Goal: Task Accomplishment & Management: Manage account settings

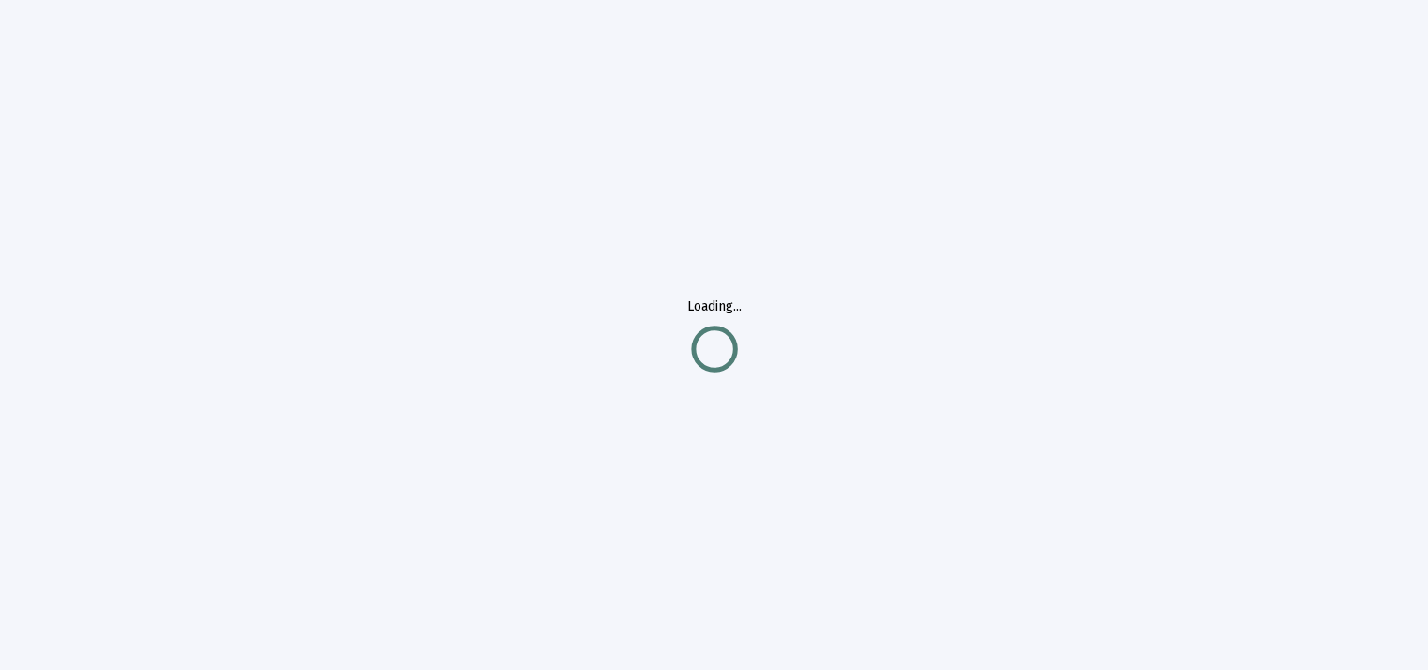
type input "e"
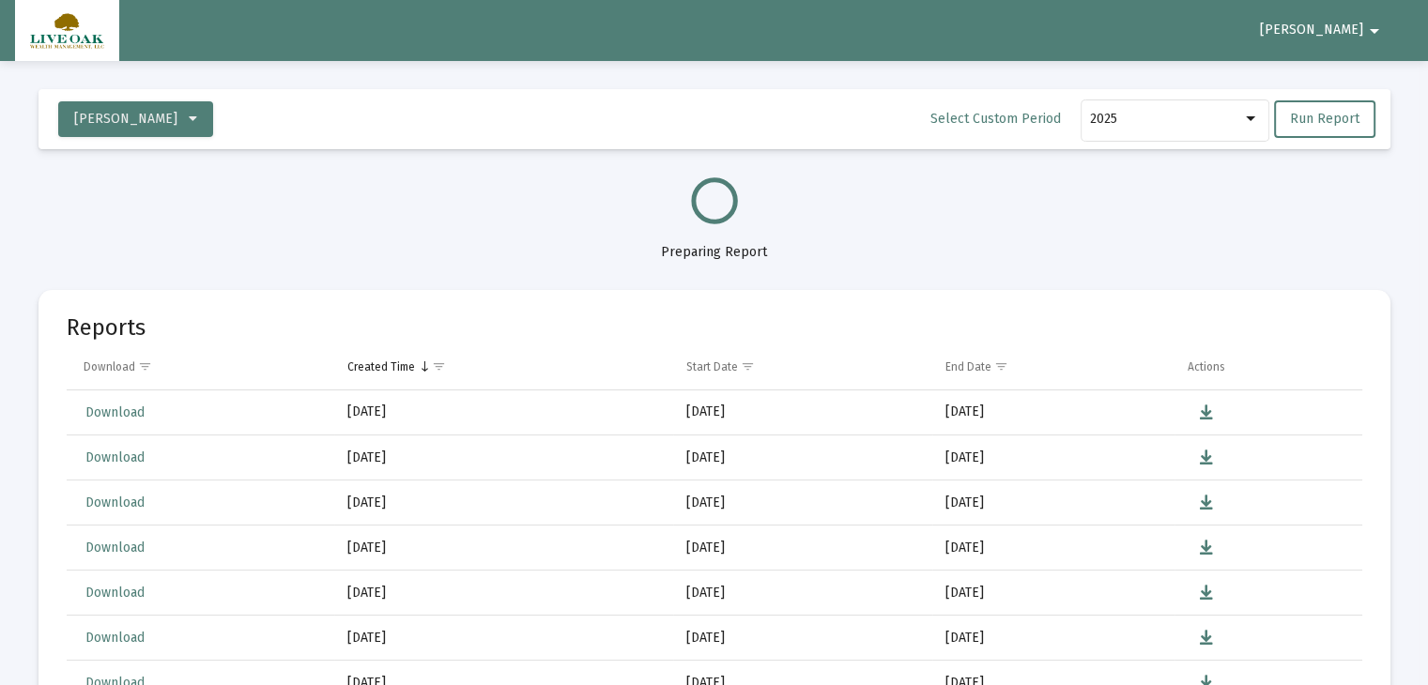
click at [1350, 25] on span "[PERSON_NAME]" at bounding box center [1311, 31] width 103 height 16
click at [1375, 77] on button "Logout" at bounding box center [1369, 79] width 105 height 45
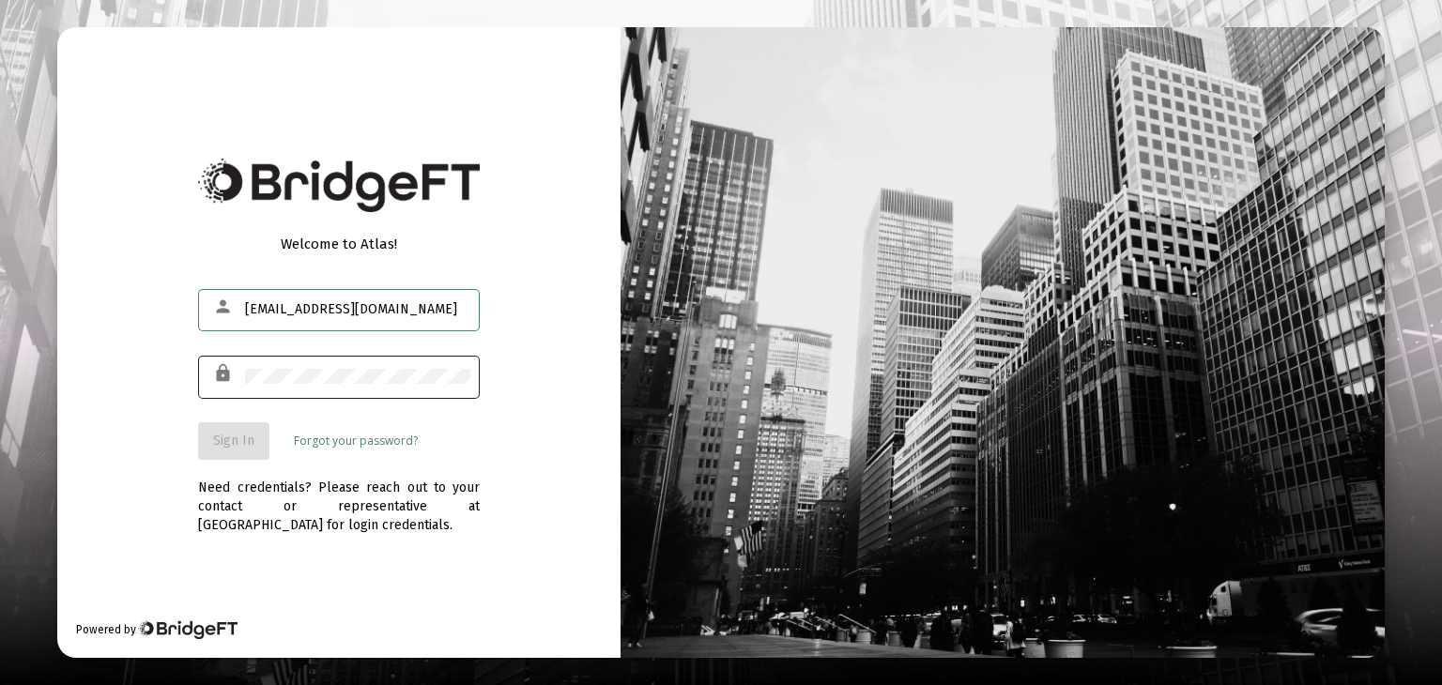
type input "[EMAIL_ADDRESS][DOMAIN_NAME]"
click at [237, 437] on span "Sign In" at bounding box center [233, 441] width 41 height 16
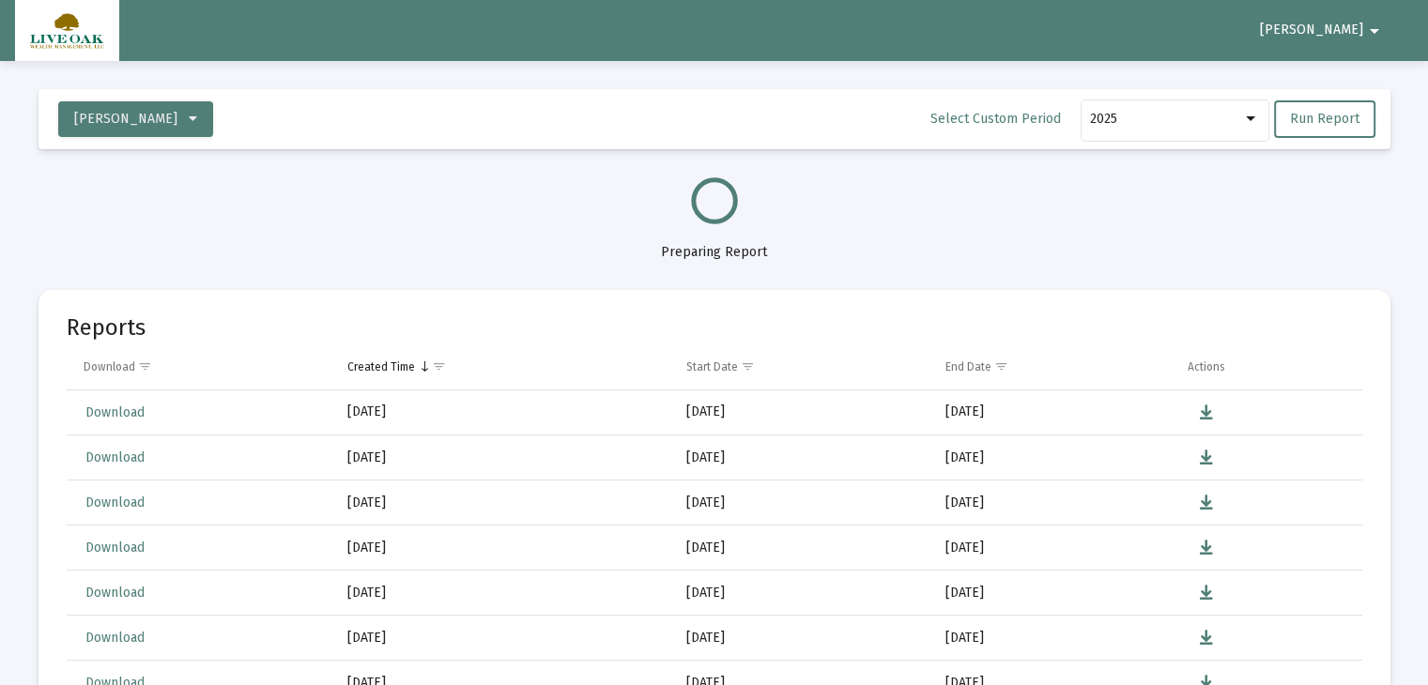
select select "View all"
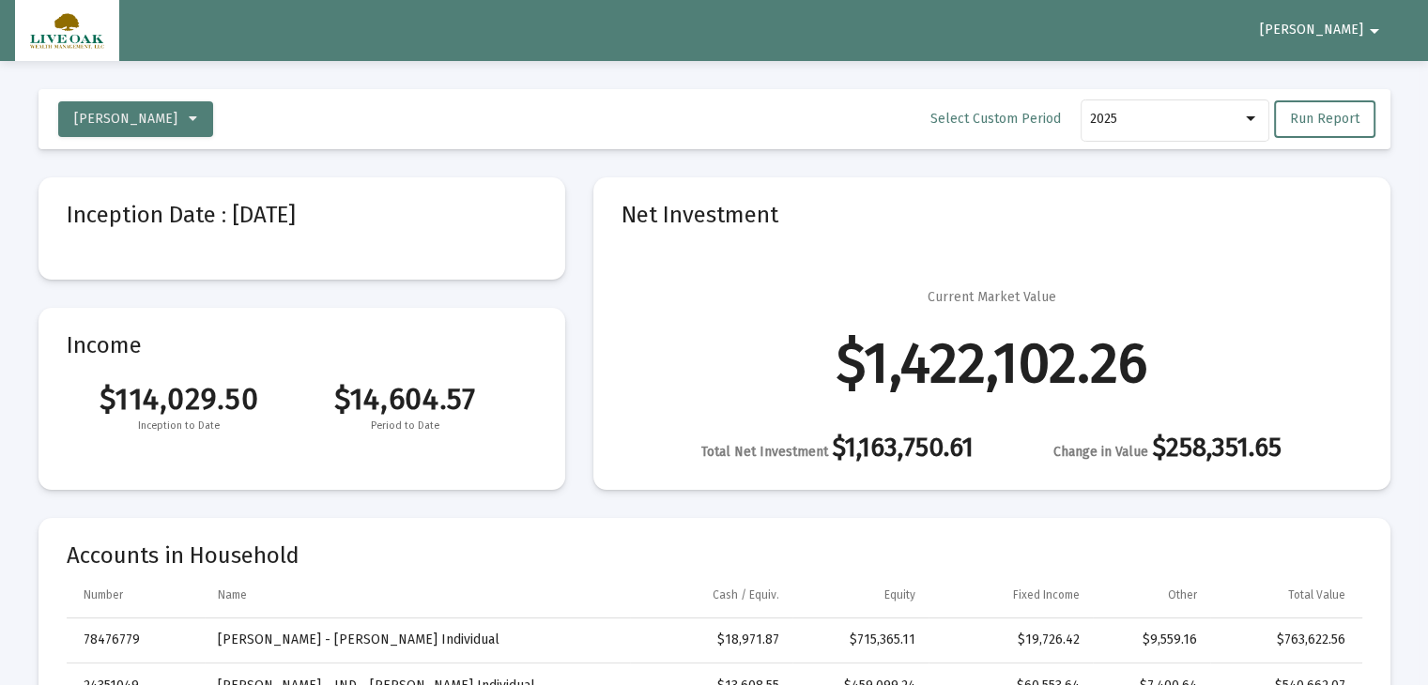
click at [1344, 27] on span "[PERSON_NAME]" at bounding box center [1311, 31] width 103 height 16
click at [1380, 82] on button "Logout" at bounding box center [1369, 79] width 105 height 45
